Goal: Learn about a topic: Learn about a topic

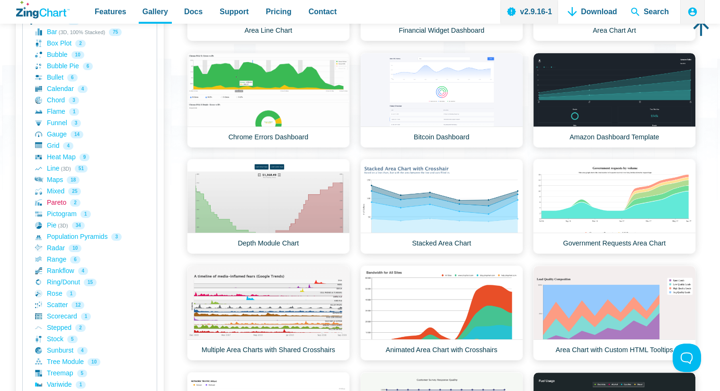
scroll to position [189, 0]
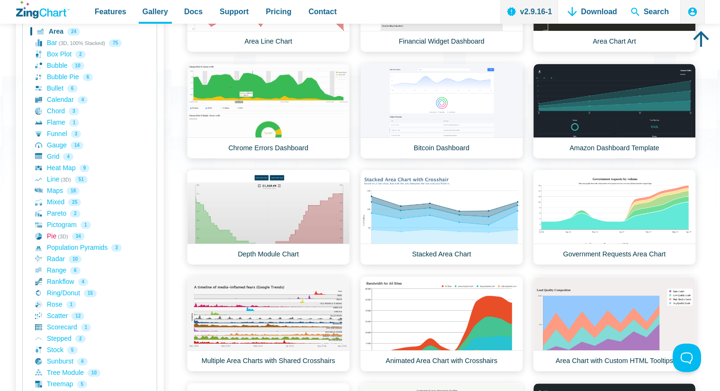
click at [52, 236] on link "Pie (3D) 34" at bounding box center [89, 236] width 109 height 11
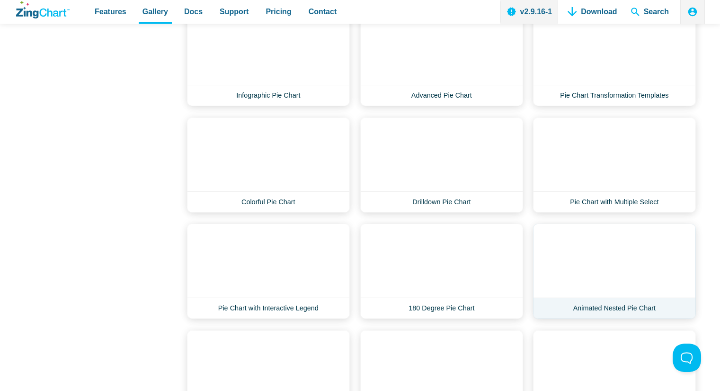
scroll to position [853, 0]
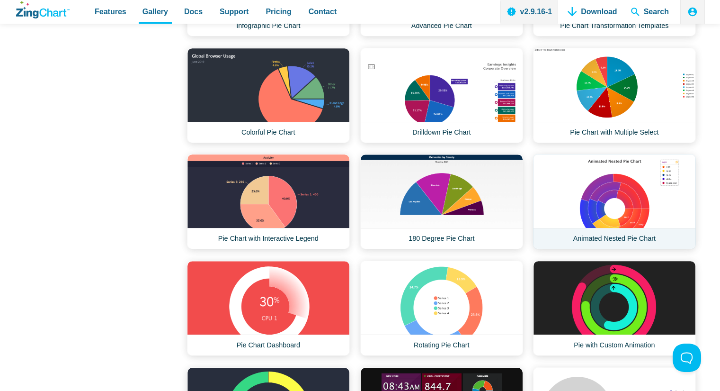
click at [622, 182] on link "Animated Nested Pie Chart" at bounding box center [614, 201] width 163 height 95
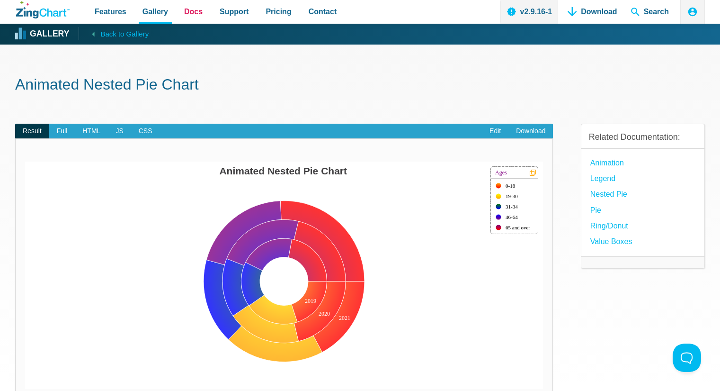
click at [193, 18] on span "Docs" at bounding box center [193, 11] width 18 height 13
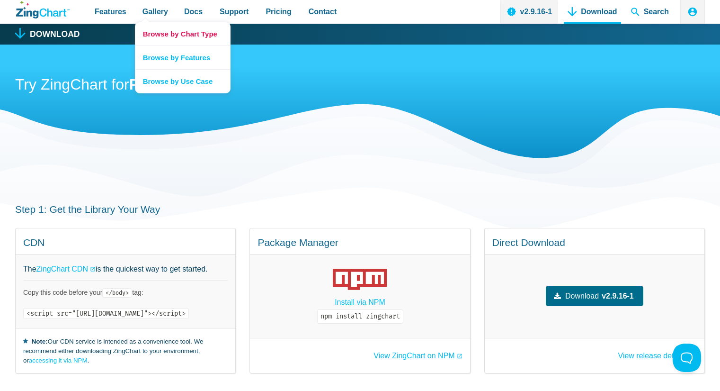
click at [179, 33] on link "Browse by Chart Type" at bounding box center [182, 33] width 95 height 23
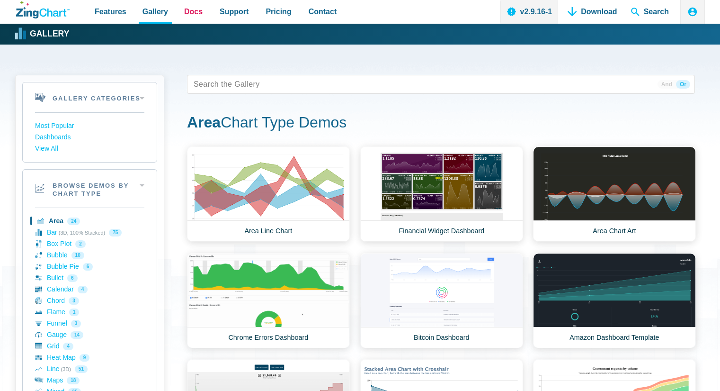
click at [195, 11] on span "Docs" at bounding box center [193, 11] width 18 height 13
